Goal: Transaction & Acquisition: Book appointment/travel/reservation

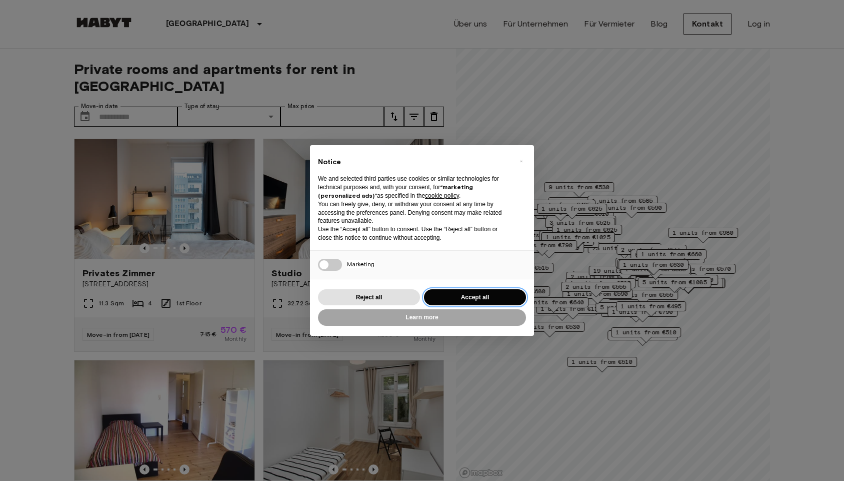
click at [460, 294] on button "Accept all" at bounding box center [475, 297] width 102 height 17
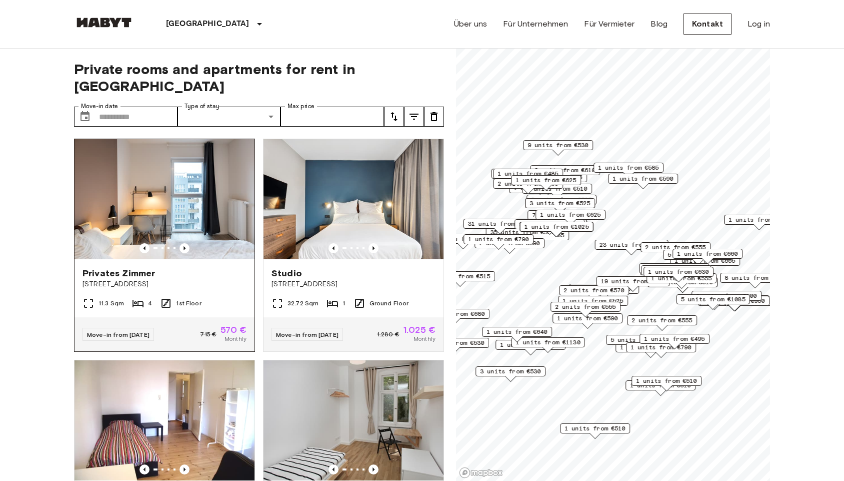
click at [182, 226] on img at bounding box center [165, 199] width 180 height 120
click at [150, 107] on input "Move-in date" at bounding box center [138, 117] width 79 height 20
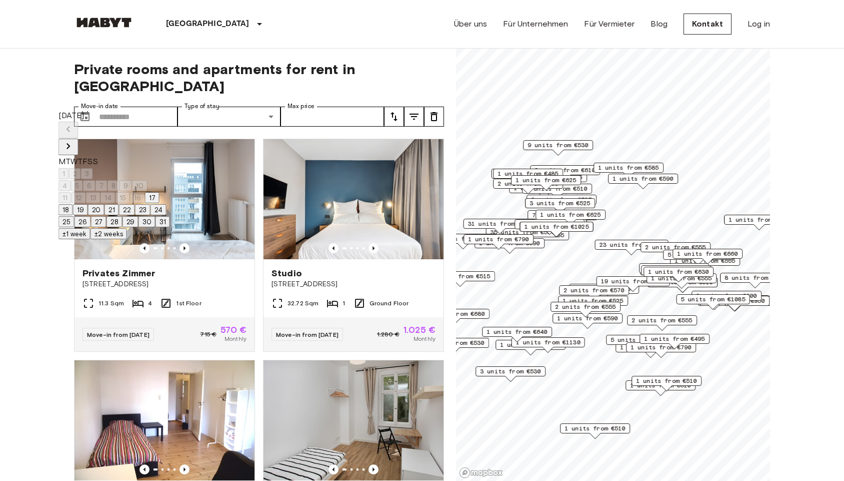
click at [170, 227] on button "31" at bounding box center [163, 221] width 15 height 11
type input "**********"
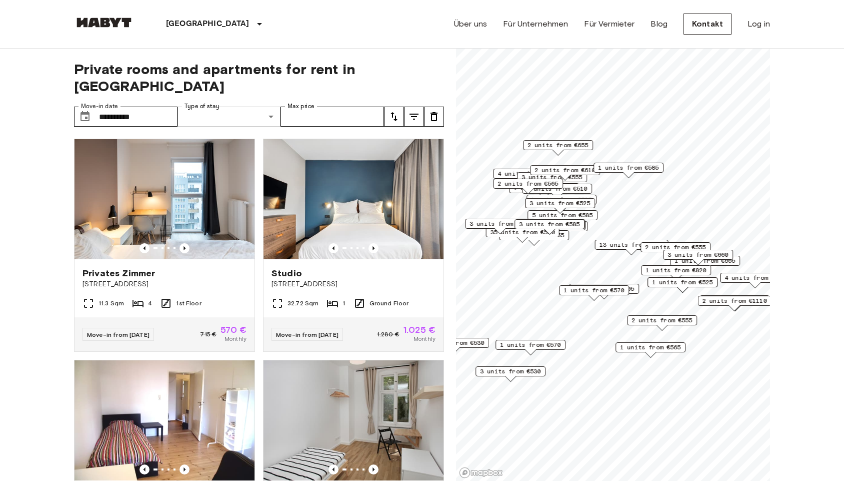
click at [394, 111] on icon "tune" at bounding box center [394, 117] width 12 height 12
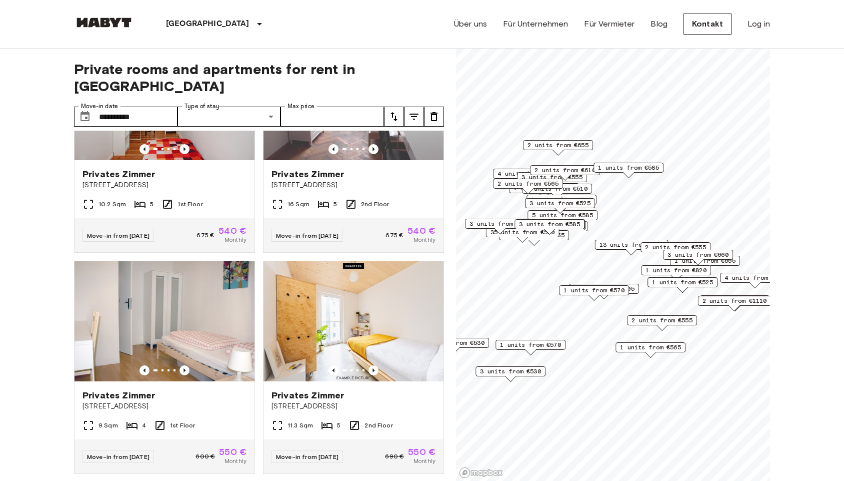
scroll to position [1656, 0]
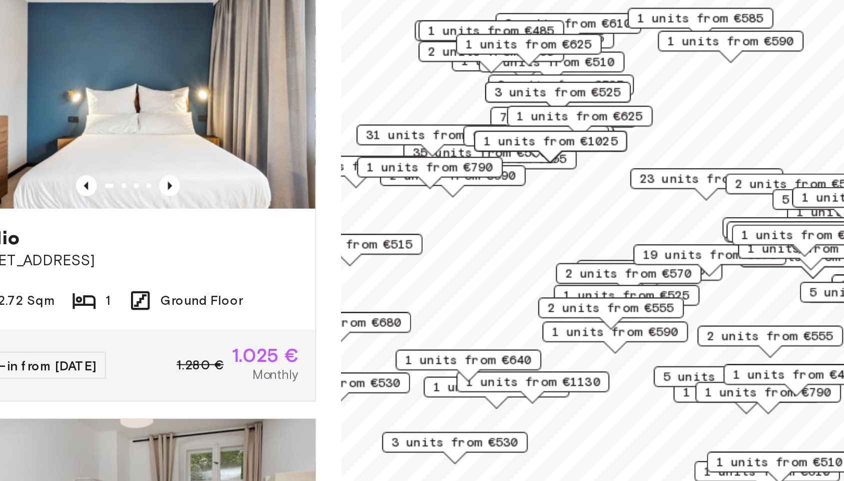
click at [157, 161] on div "Private rooms and apartments for rent in Berlin Move-in date ​ Move-in date Typ…" at bounding box center [422, 265] width 696 height 433
click at [155, 159] on div "Private rooms and apartments for rent in Berlin Move-in date ​ Move-in date Typ…" at bounding box center [422, 265] width 696 height 433
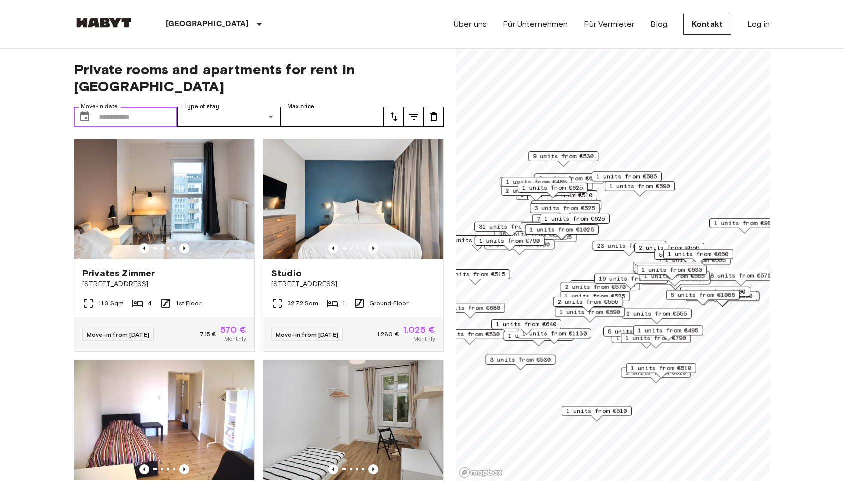
click at [153, 107] on input "Move-in date" at bounding box center [138, 117] width 79 height 20
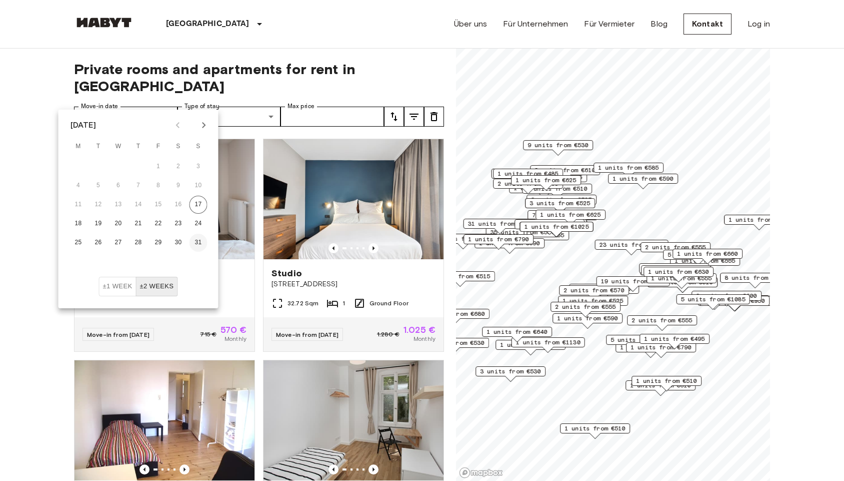
click at [197, 243] on button "31" at bounding box center [199, 243] width 18 height 18
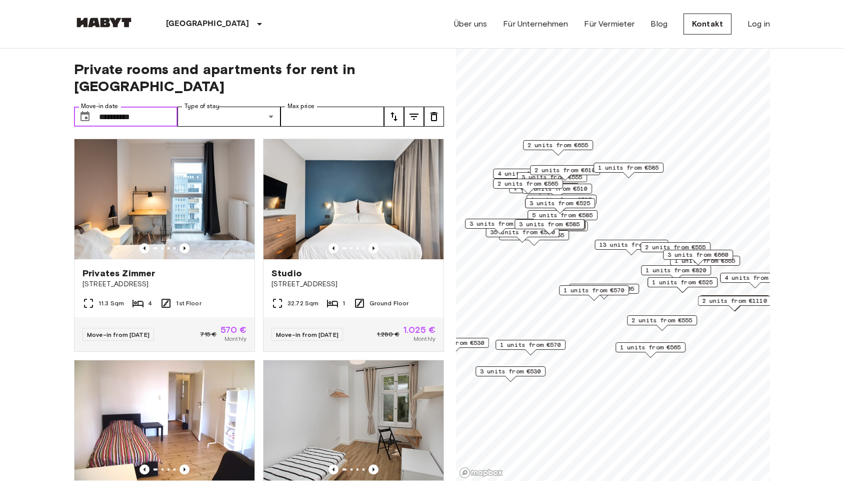
type input "**********"
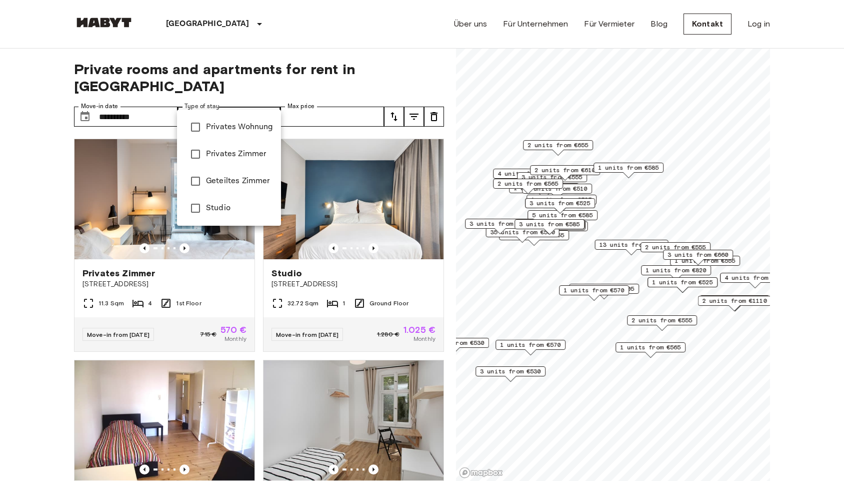
click at [227, 99] on div at bounding box center [422, 240] width 844 height 481
click at [248, 149] on span "Privates Zimmer" at bounding box center [239, 154] width 67 height 12
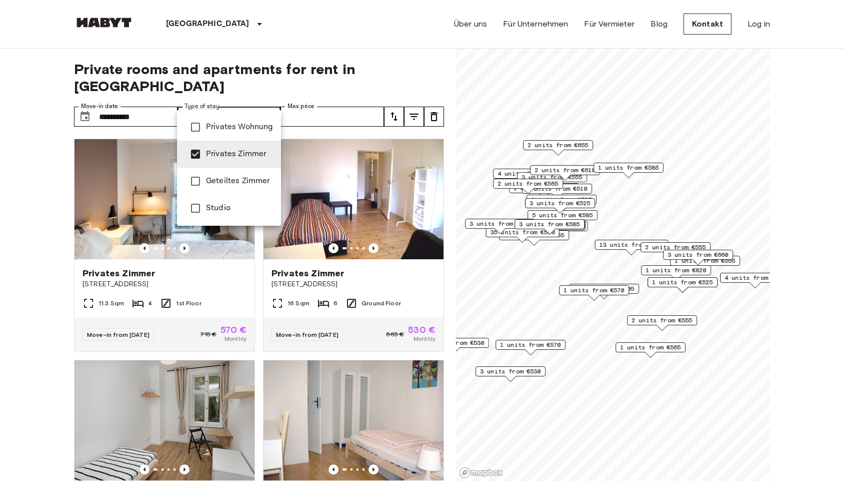
type input "**********"
click at [28, 326] on div at bounding box center [422, 240] width 844 height 481
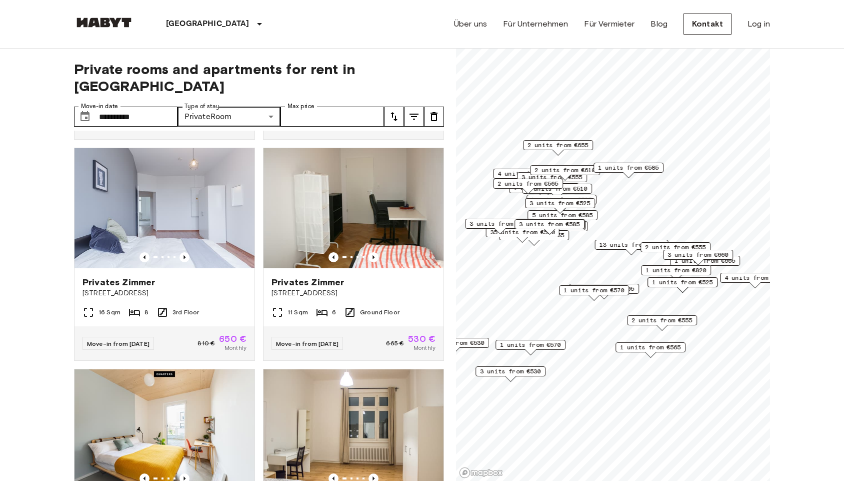
scroll to position [490, 0]
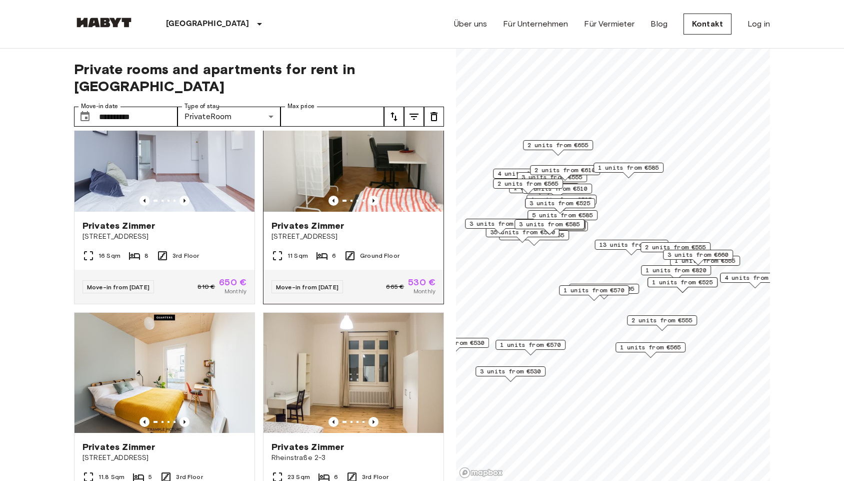
click at [307, 220] on span "Privates Zimmer" at bounding box center [308, 226] width 73 height 12
click at [416, 114] on icon "tune" at bounding box center [414, 117] width 9 height 6
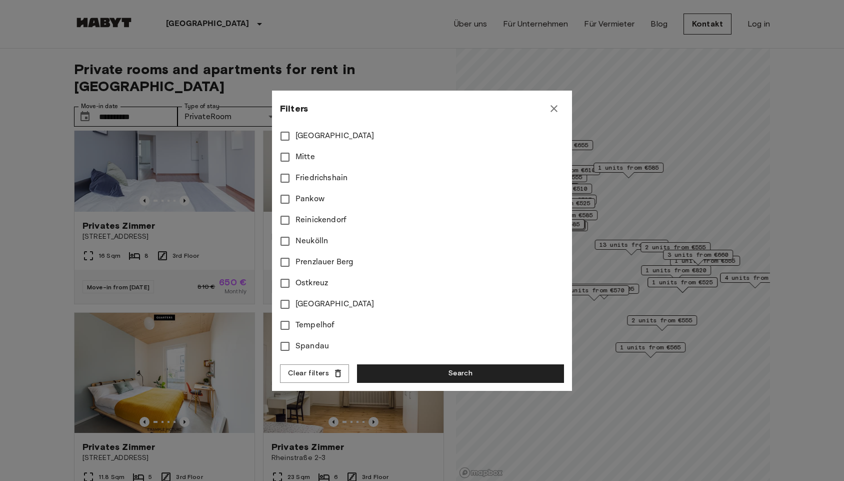
scroll to position [432, 0]
click at [555, 109] on icon "button" at bounding box center [554, 108] width 7 height 7
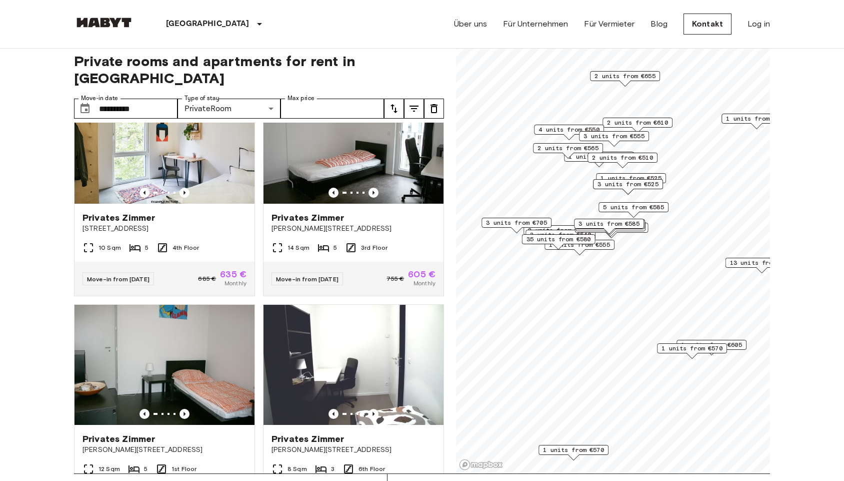
scroll to position [8, 0]
click at [637, 236] on div "5 units from €565" at bounding box center [611, 229] width 70 height 16
click at [629, 222] on span "3 units from €585" at bounding box center [609, 223] width 61 height 9
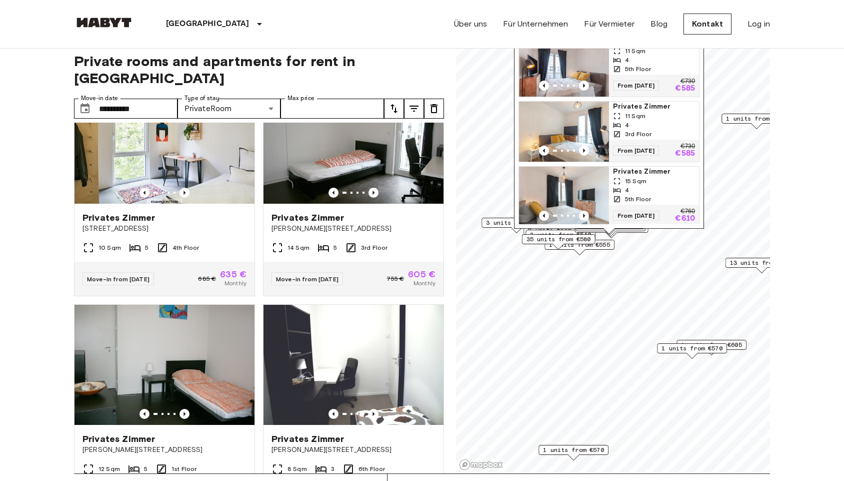
click at [595, 73] on img "Map marker" at bounding box center [564, 67] width 90 height 60
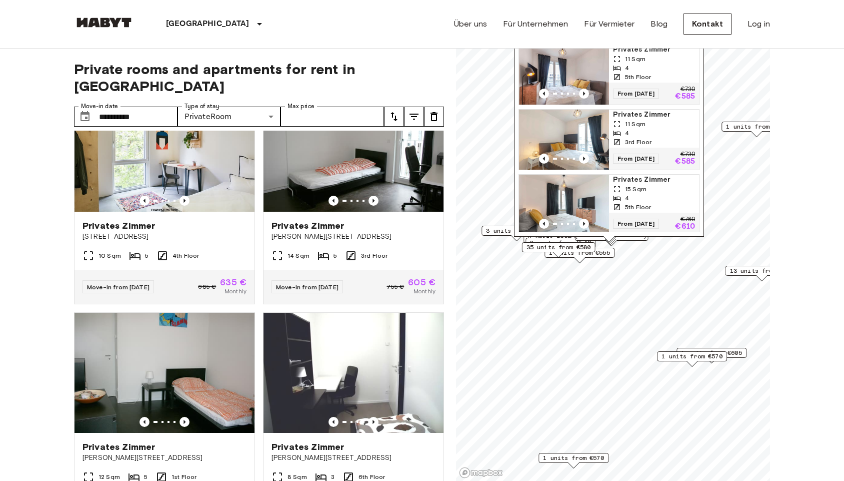
scroll to position [0, 0]
click at [147, 107] on input "**********" at bounding box center [138, 117] width 79 height 20
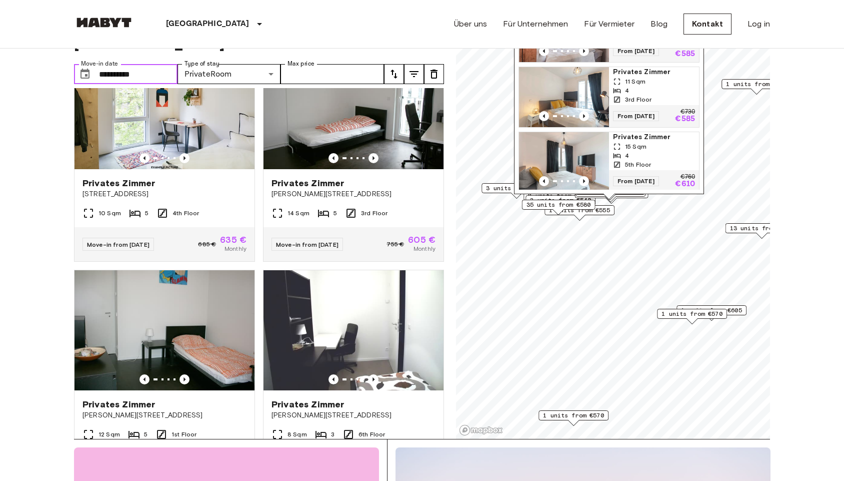
scroll to position [47, 0]
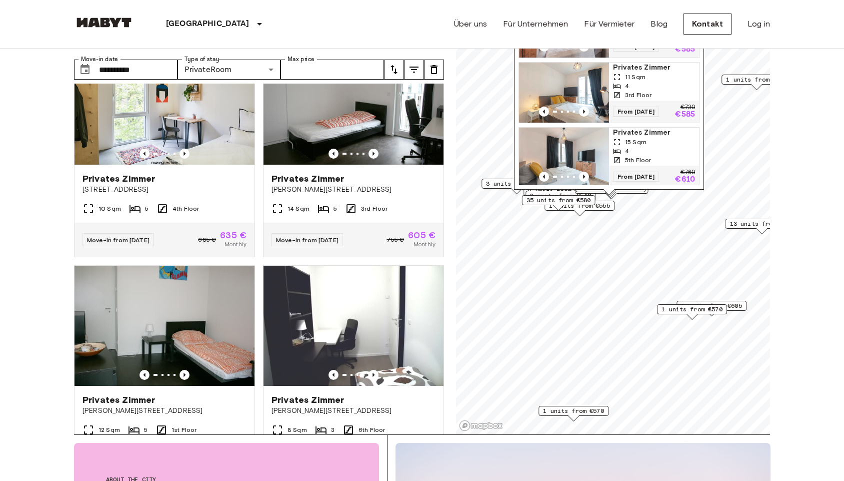
click at [701, 307] on span "1 units from €570" at bounding box center [692, 309] width 61 height 9
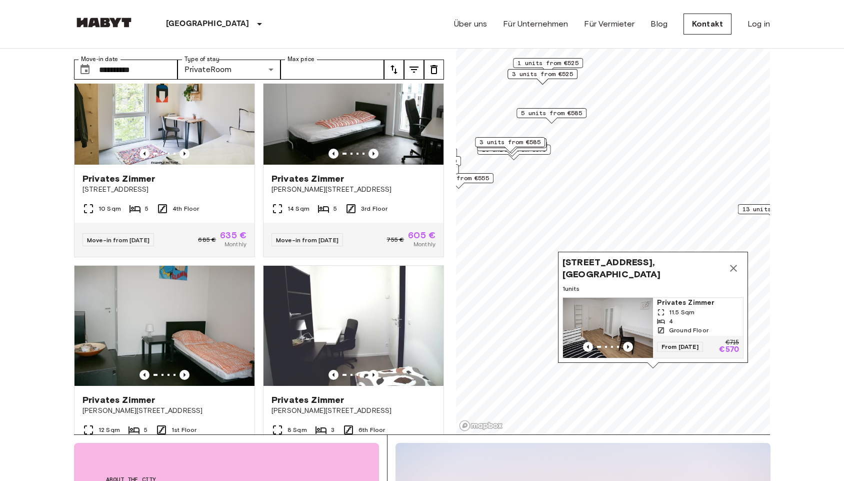
click at [736, 265] on icon "Map marker" at bounding box center [734, 268] width 12 height 12
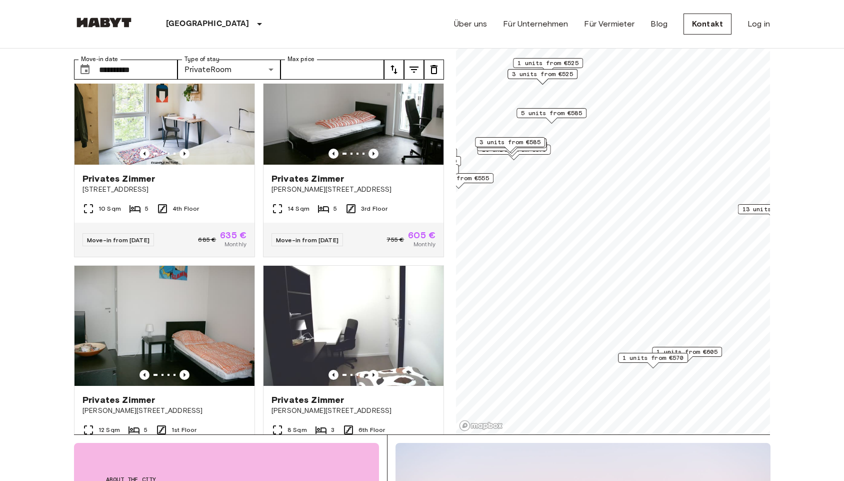
click at [668, 358] on span "1 units from €570" at bounding box center [653, 357] width 61 height 9
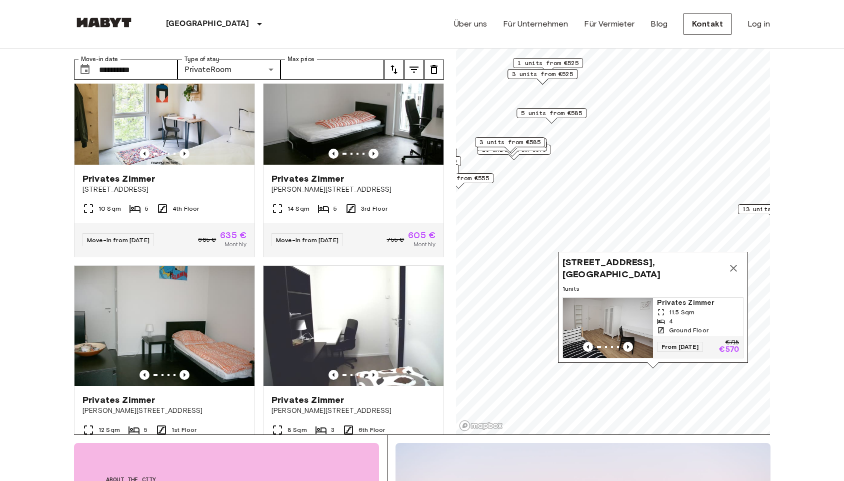
click at [629, 312] on img "Map marker" at bounding box center [608, 328] width 90 height 60
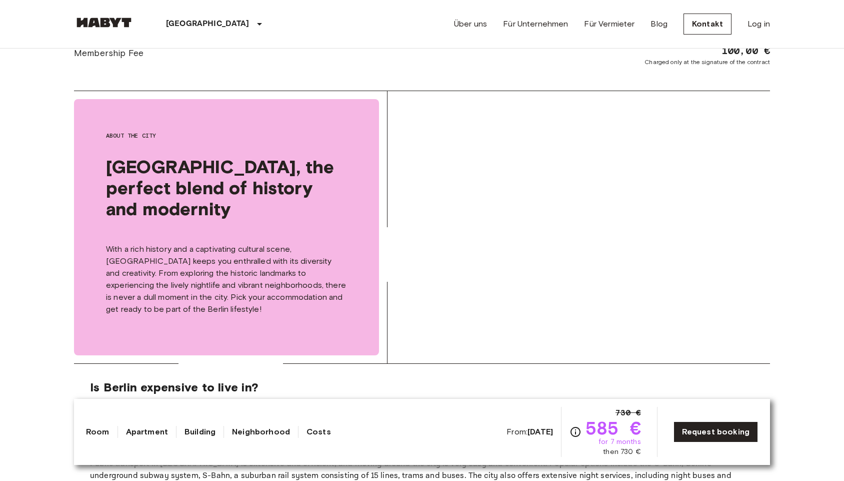
scroll to position [1051, 0]
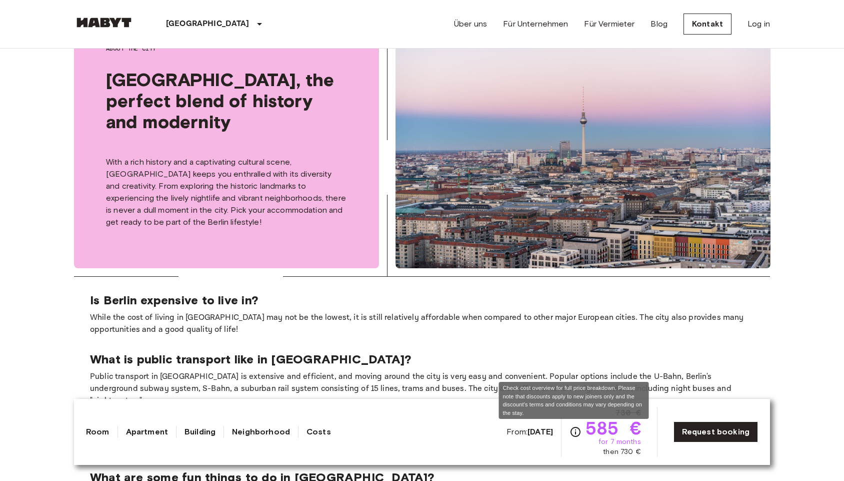
click at [575, 430] on icon "Check cost overview for full price breakdown. Please note that discounts apply …" at bounding box center [576, 432] width 12 height 12
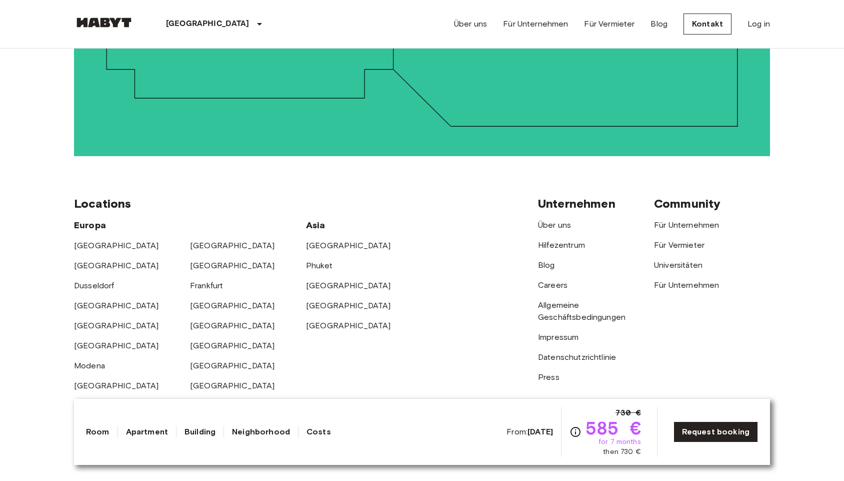
scroll to position [1821, 0]
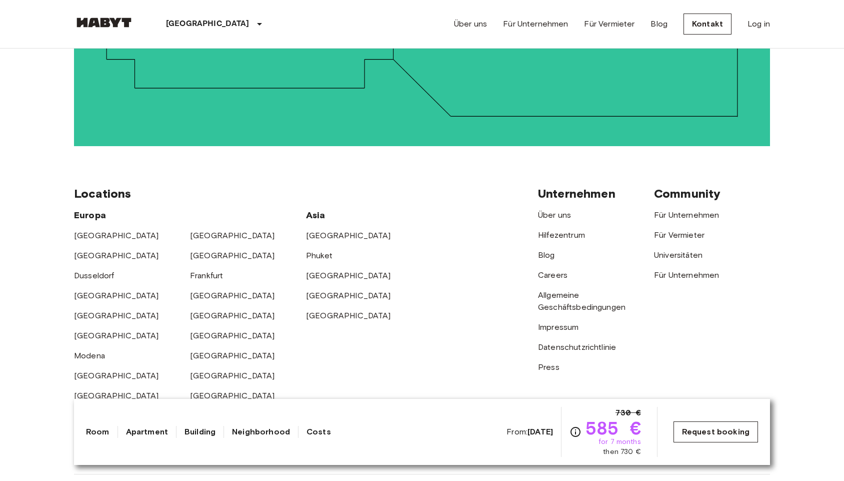
click at [695, 432] on link "Request booking" at bounding box center [716, 431] width 85 height 21
click at [697, 26] on link "Kontakt" at bounding box center [708, 24] width 48 height 21
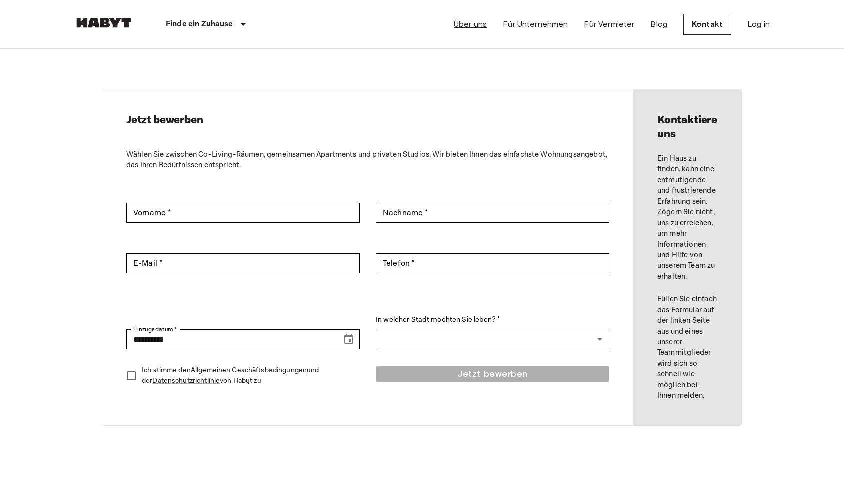
click at [483, 22] on link "Über uns" at bounding box center [470, 24] width 33 height 12
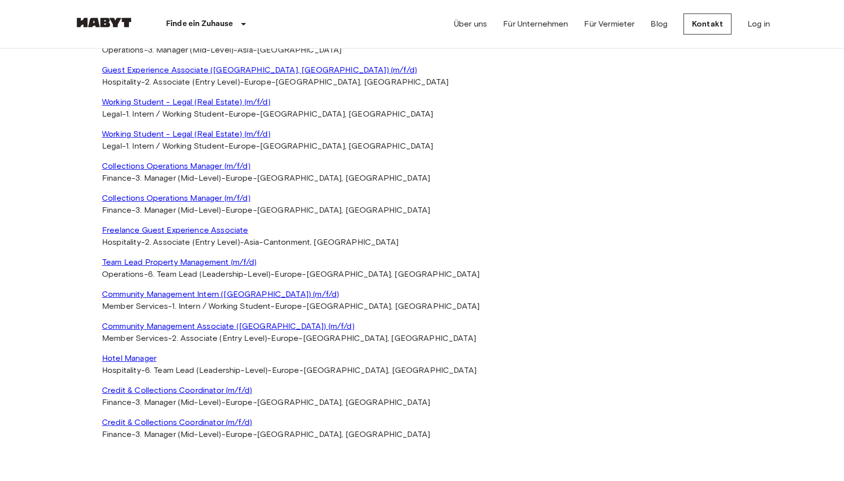
scroll to position [2212, 0]
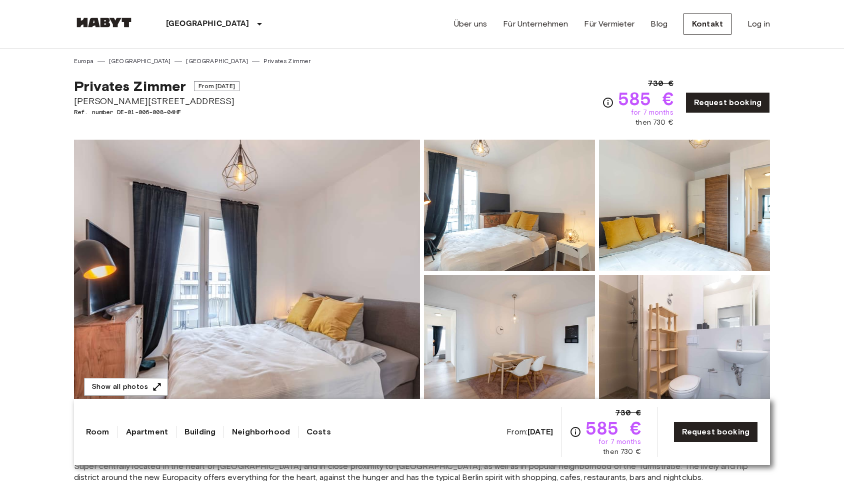
scroll to position [1821, 0]
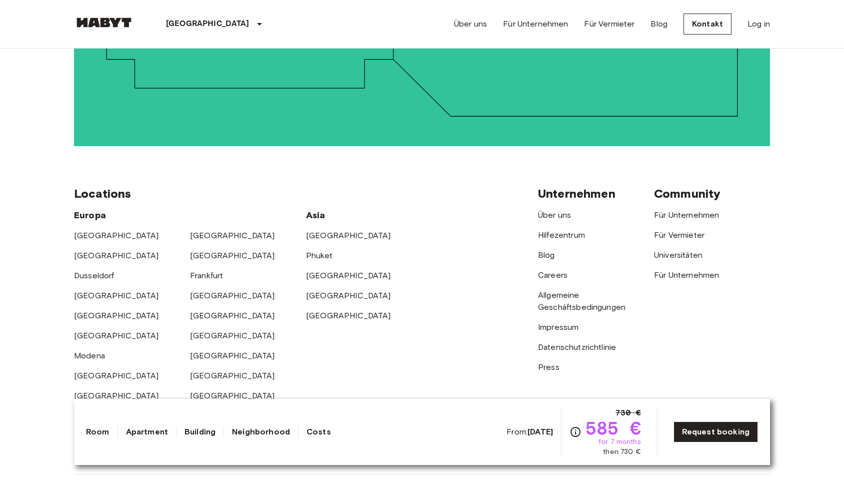
click at [99, 24] on img at bounding box center [104, 23] width 60 height 10
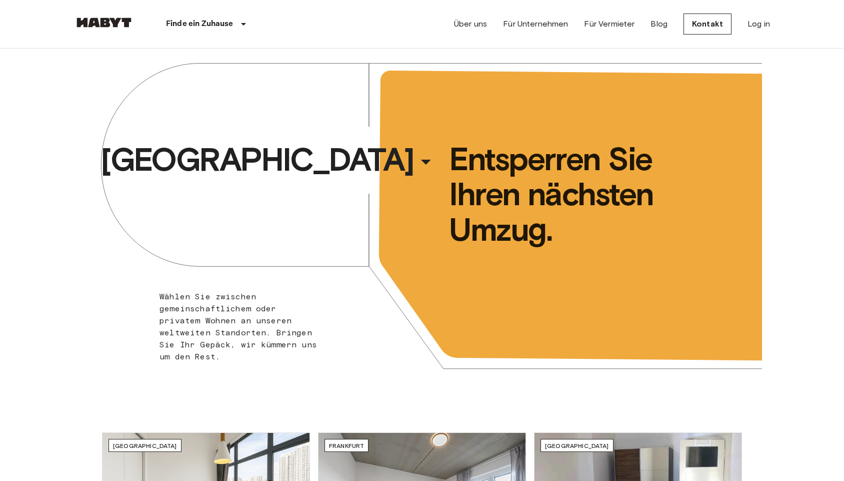
scroll to position [1821, 0]
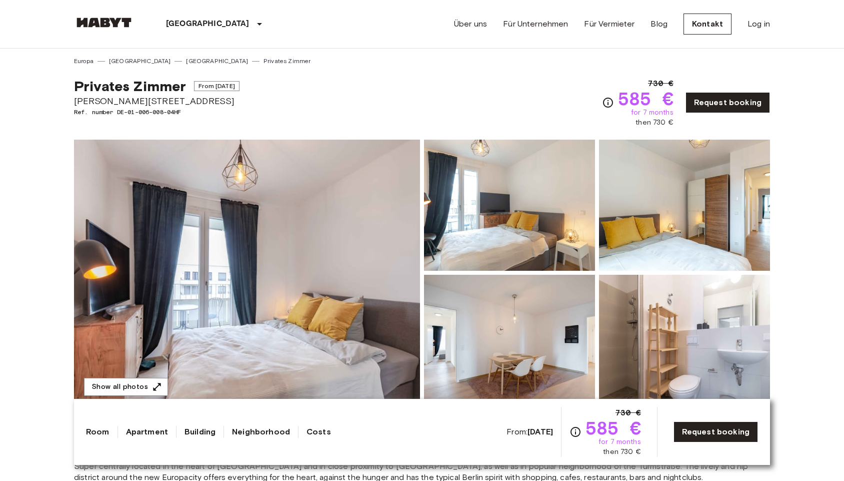
scroll to position [0, 0]
click at [268, 243] on img at bounding box center [247, 273] width 346 height 266
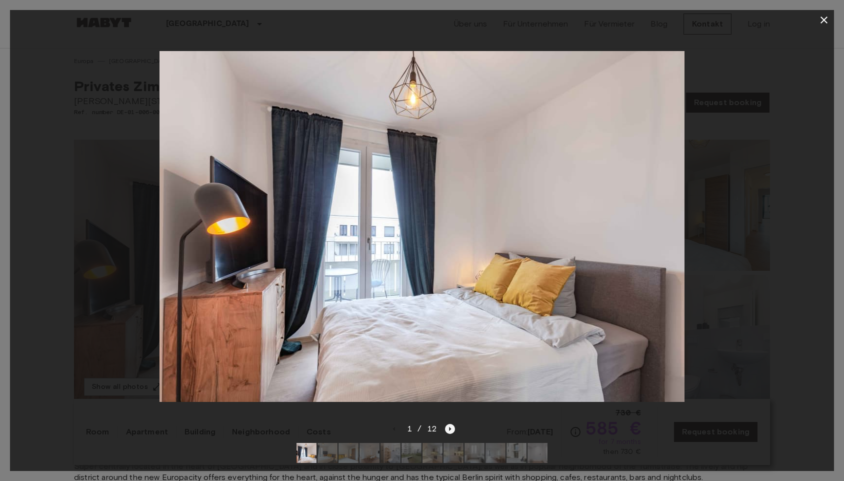
click at [450, 427] on icon "Next image" at bounding box center [451, 429] width 2 height 4
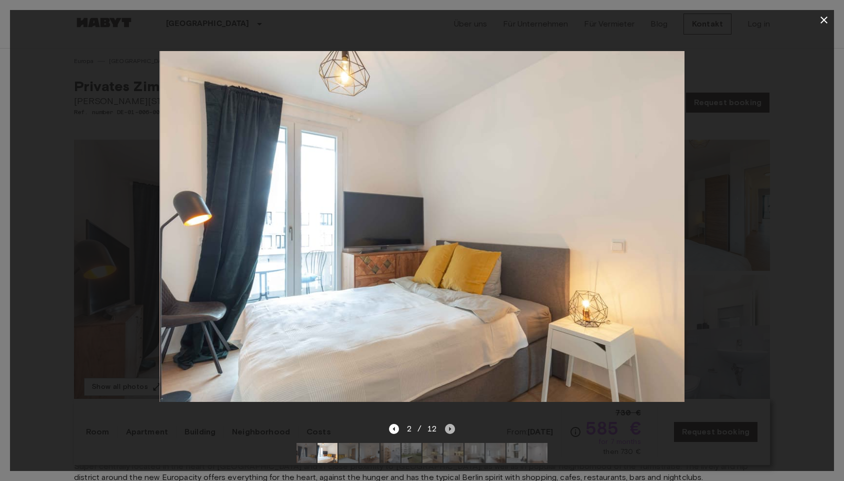
click at [450, 427] on icon "Next image" at bounding box center [451, 429] width 2 height 4
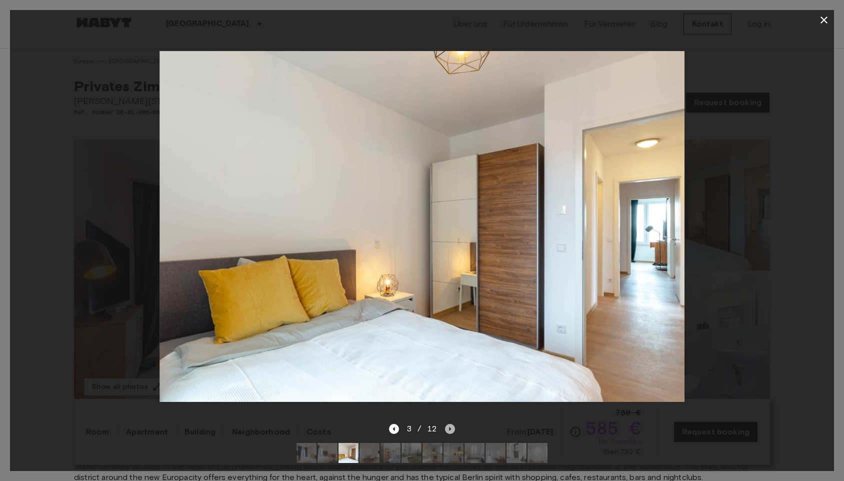
click at [450, 427] on icon "Next image" at bounding box center [451, 429] width 2 height 4
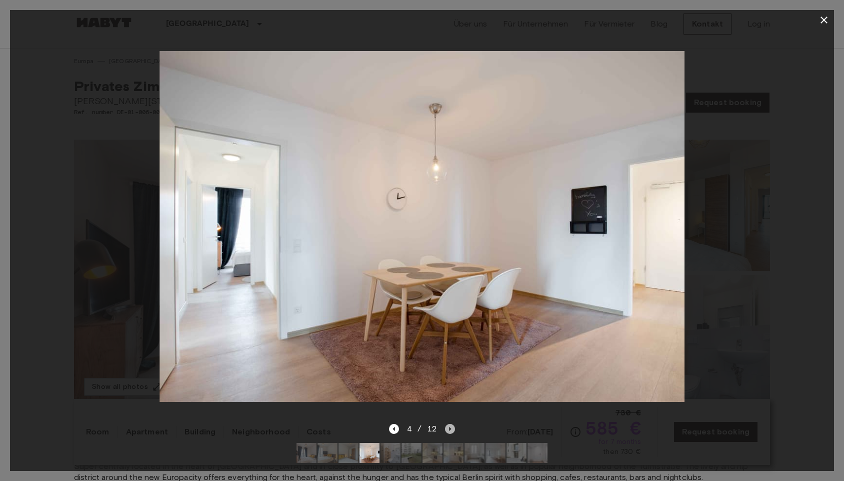
click at [450, 427] on icon "Next image" at bounding box center [451, 429] width 2 height 4
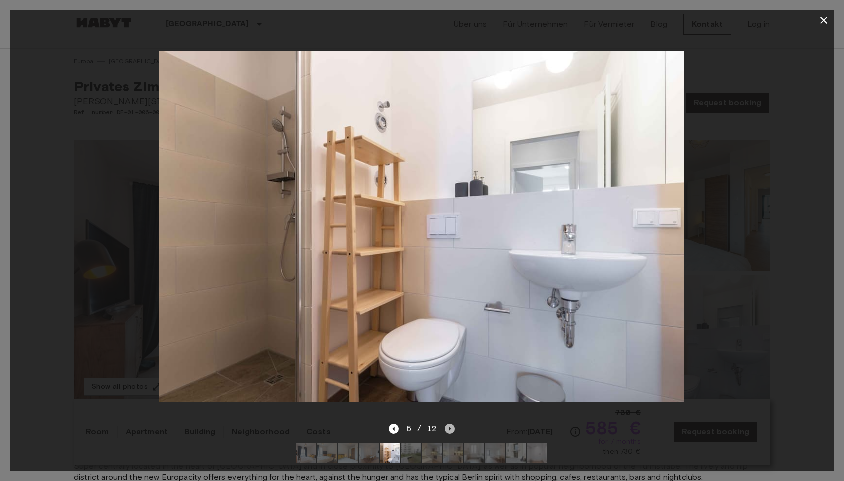
click at [450, 427] on icon "Next image" at bounding box center [451, 429] width 2 height 4
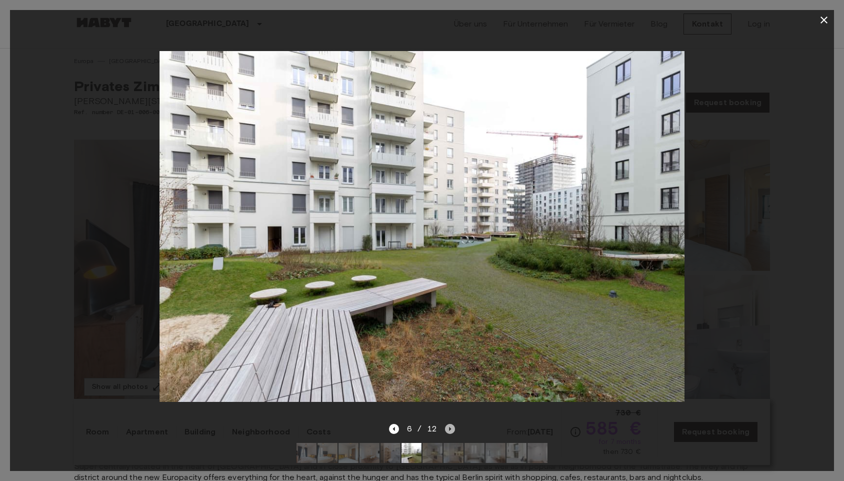
click at [450, 427] on icon "Next image" at bounding box center [451, 429] width 2 height 4
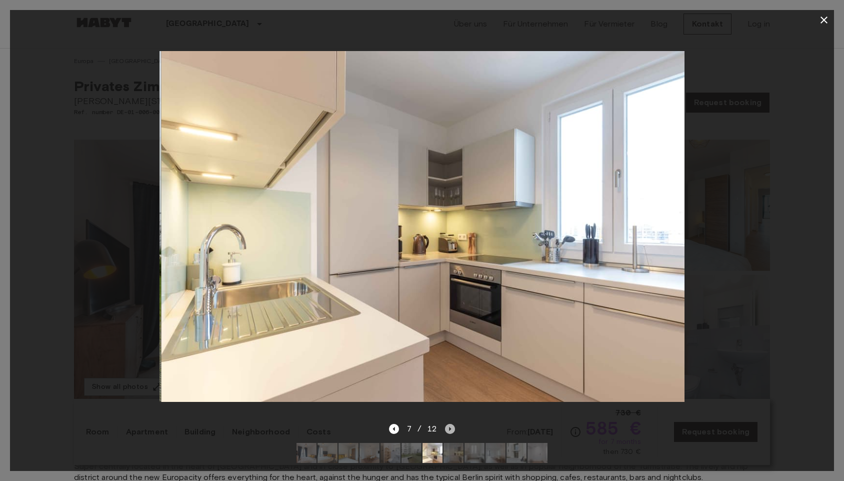
click at [450, 427] on icon "Next image" at bounding box center [451, 429] width 2 height 4
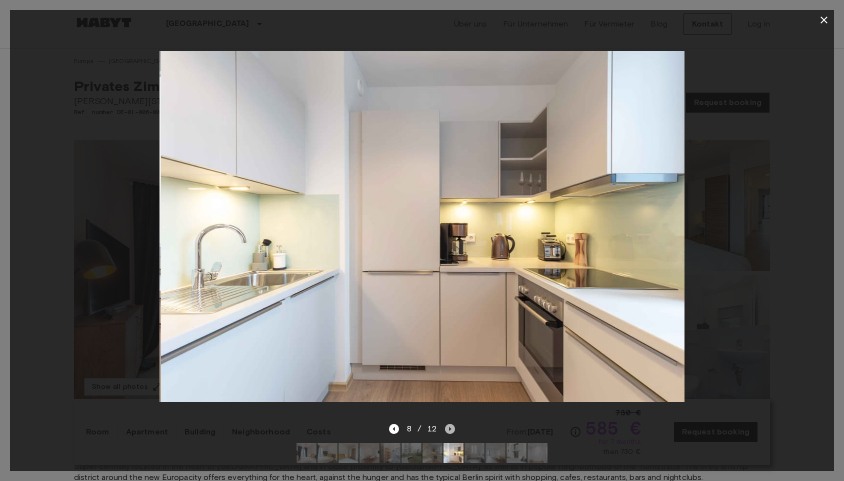
click at [450, 427] on icon "Next image" at bounding box center [451, 429] width 2 height 4
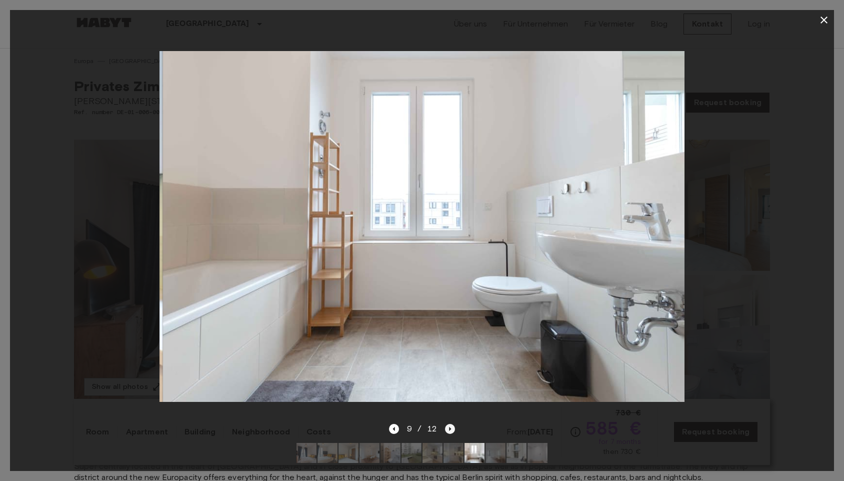
click at [450, 427] on icon "Next image" at bounding box center [451, 429] width 2 height 4
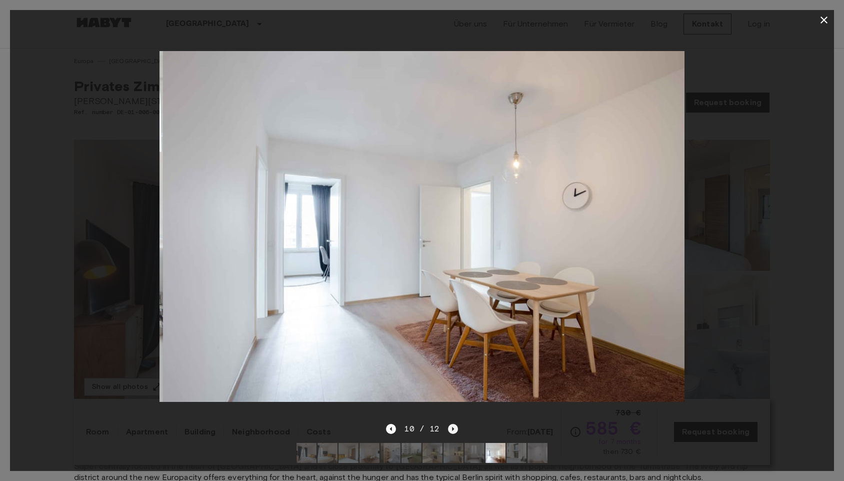
click at [449, 427] on icon "Next image" at bounding box center [453, 429] width 10 height 10
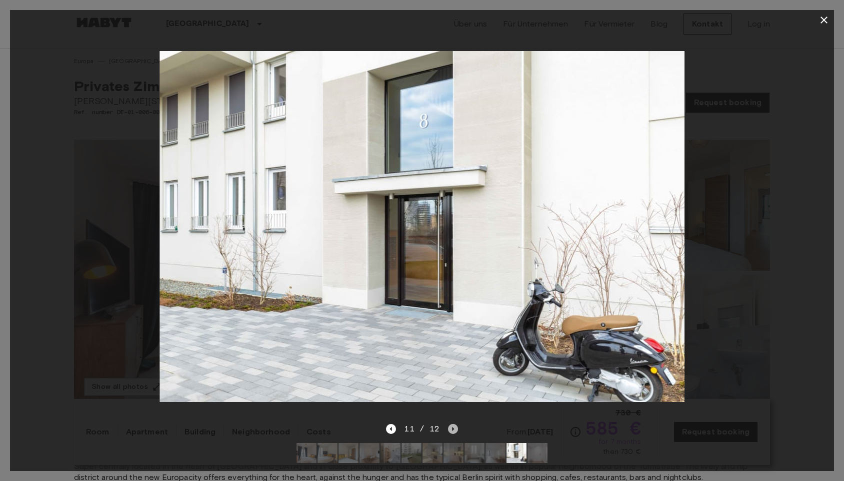
click at [449, 427] on icon "Next image" at bounding box center [453, 429] width 10 height 10
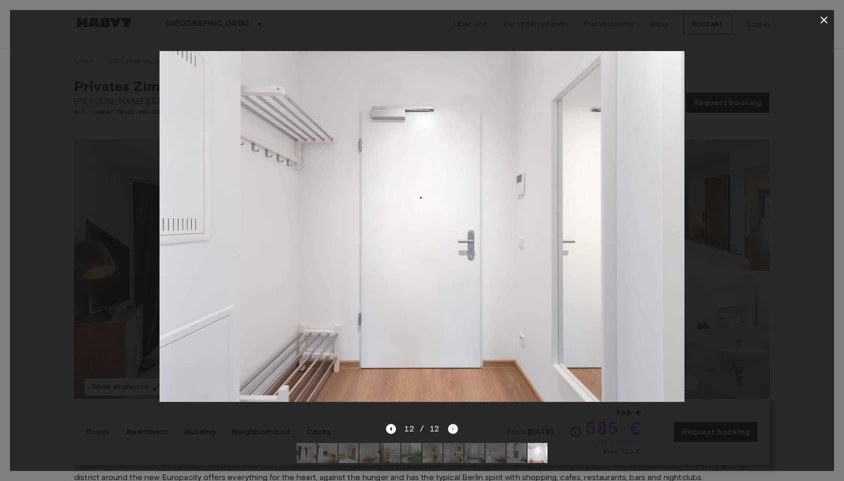
click at [449, 427] on div "12 / 12" at bounding box center [422, 429] width 72 height 12
click at [824, 20] on icon "button" at bounding box center [824, 20] width 7 height 7
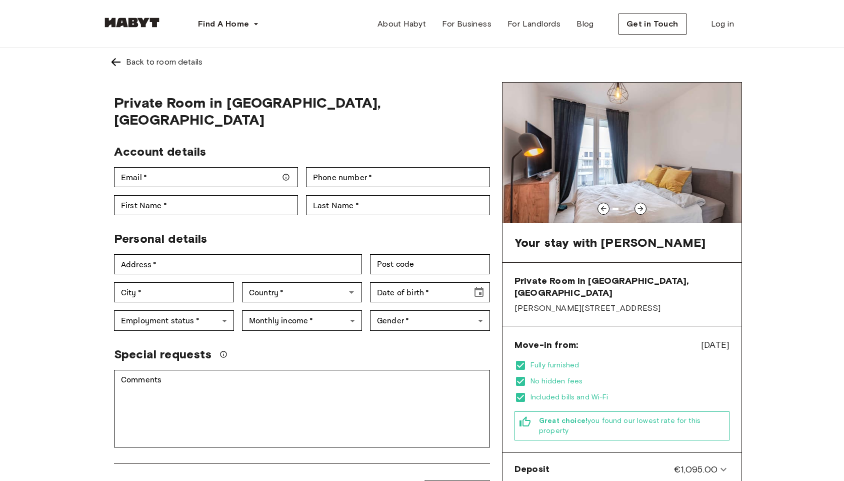
click at [111, 62] on img at bounding box center [116, 62] width 12 height 12
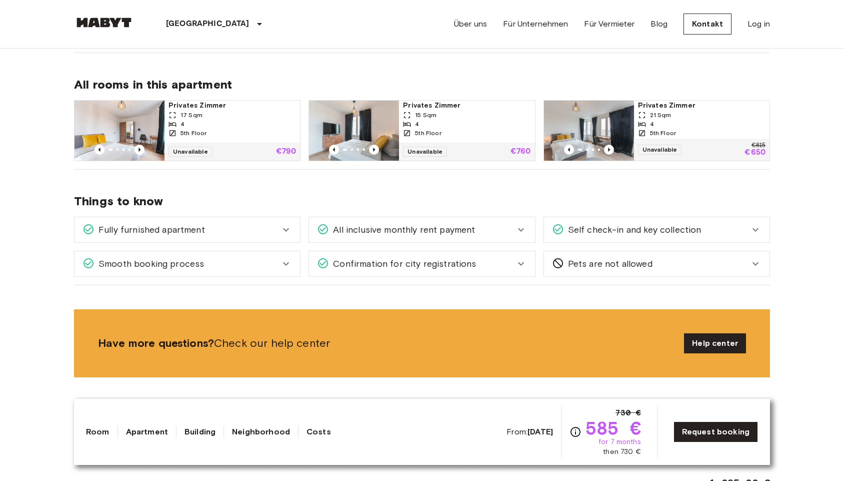
scroll to position [493, 0]
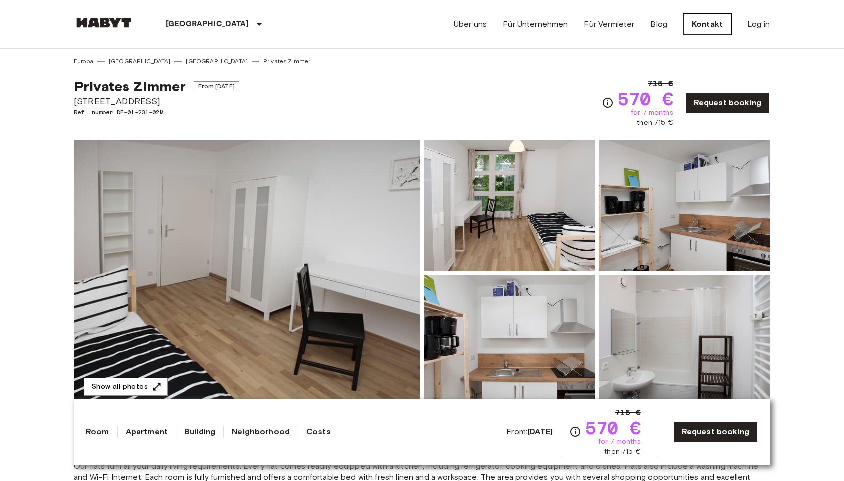
click at [706, 26] on link "Kontakt" at bounding box center [708, 24] width 48 height 21
click at [473, 21] on link "Über uns" at bounding box center [470, 24] width 33 height 12
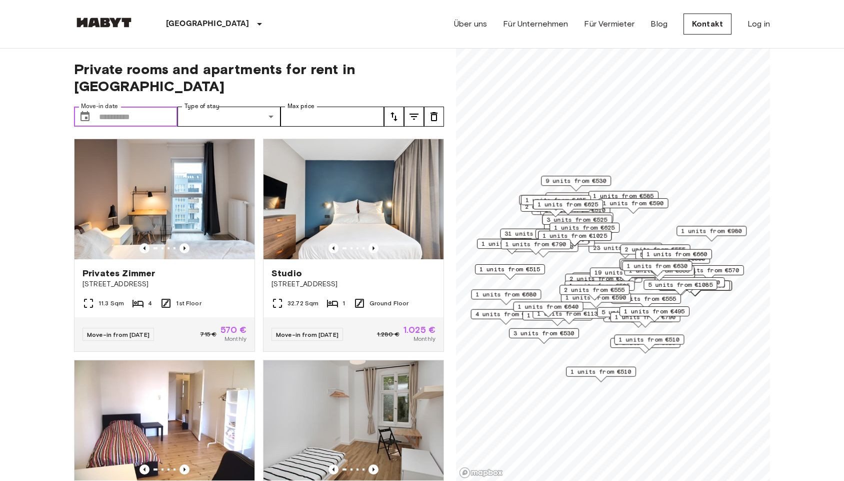
click at [145, 107] on input "Move-in date" at bounding box center [138, 117] width 79 height 20
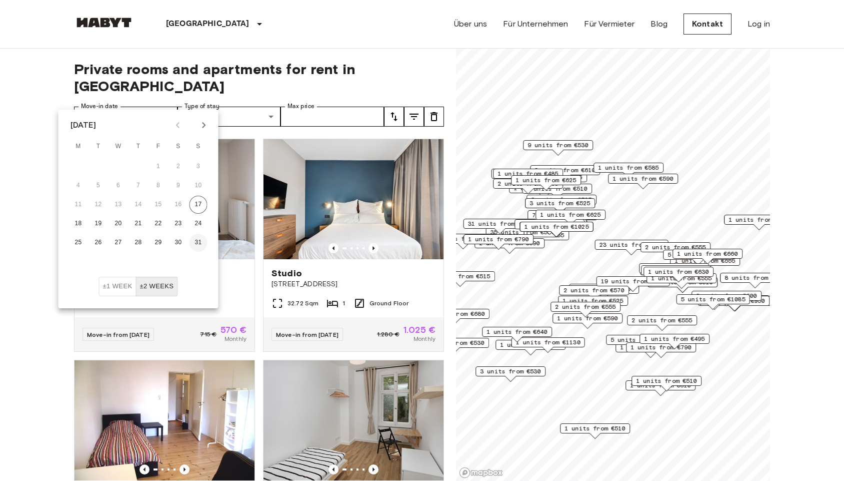
click at [200, 241] on button "31" at bounding box center [199, 243] width 18 height 18
type input "**********"
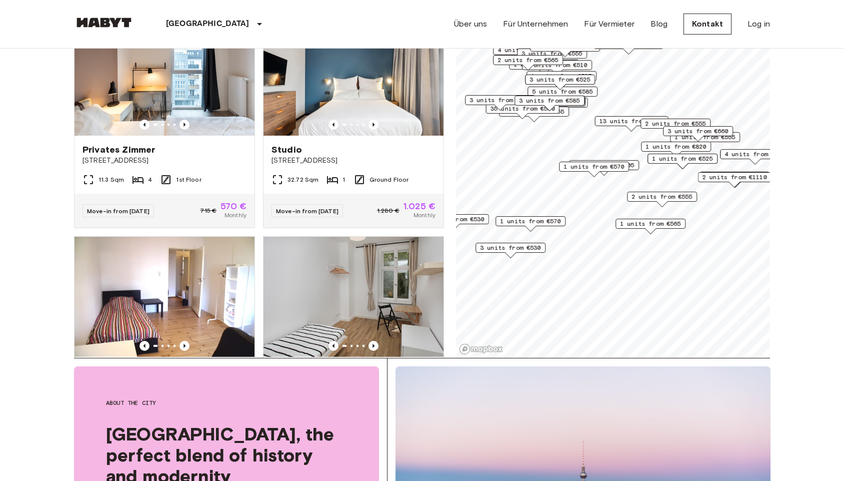
scroll to position [124, 0]
click at [606, 167] on span "1 units from €570" at bounding box center [594, 166] width 61 height 9
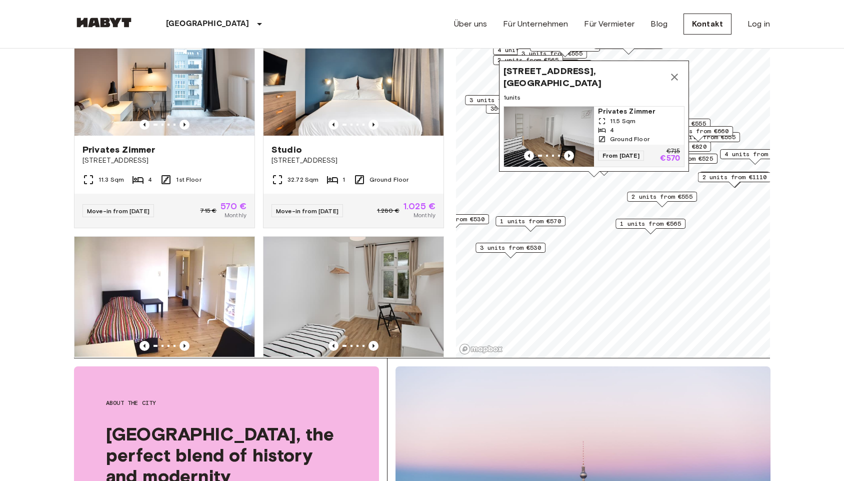
click at [604, 172] on div "[STREET_ADDRESS], [GEOGRAPHIC_DATA] 1 units Privates [PERSON_NAME] 11.5 Sqm 4 G…" at bounding box center [594, 119] width 190 height 117
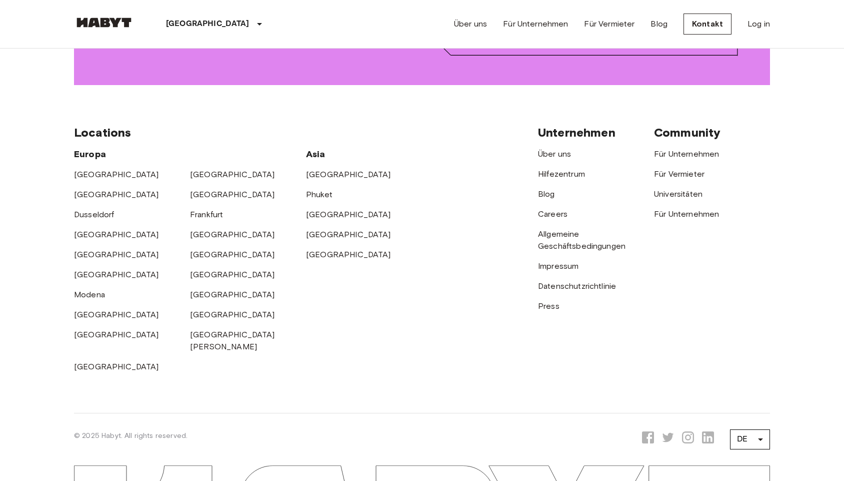
scroll to position [1570, 0]
